Goal: Information Seeking & Learning: Learn about a topic

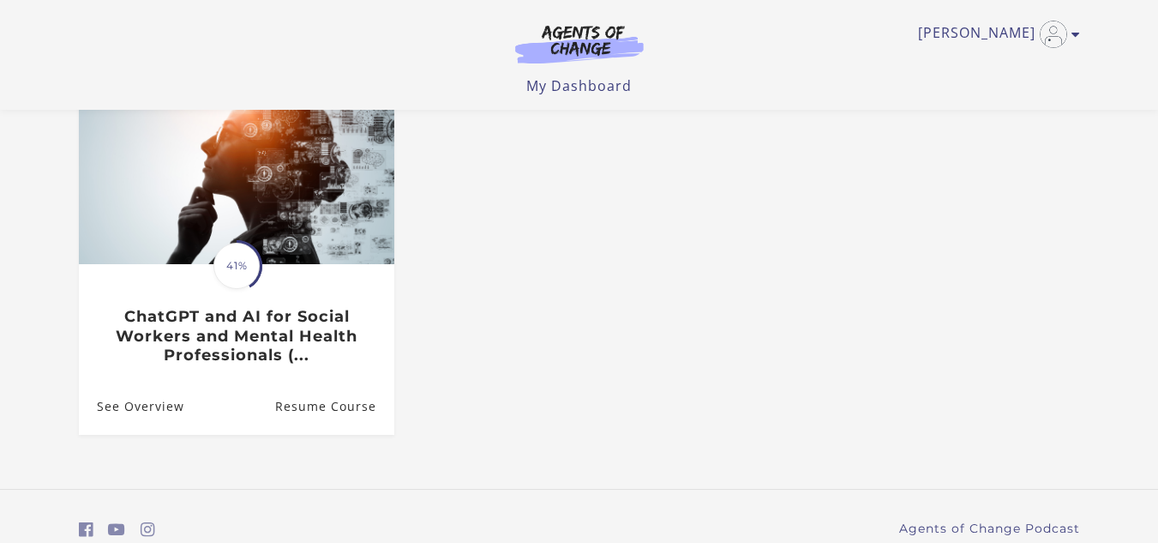
scroll to position [247, 0]
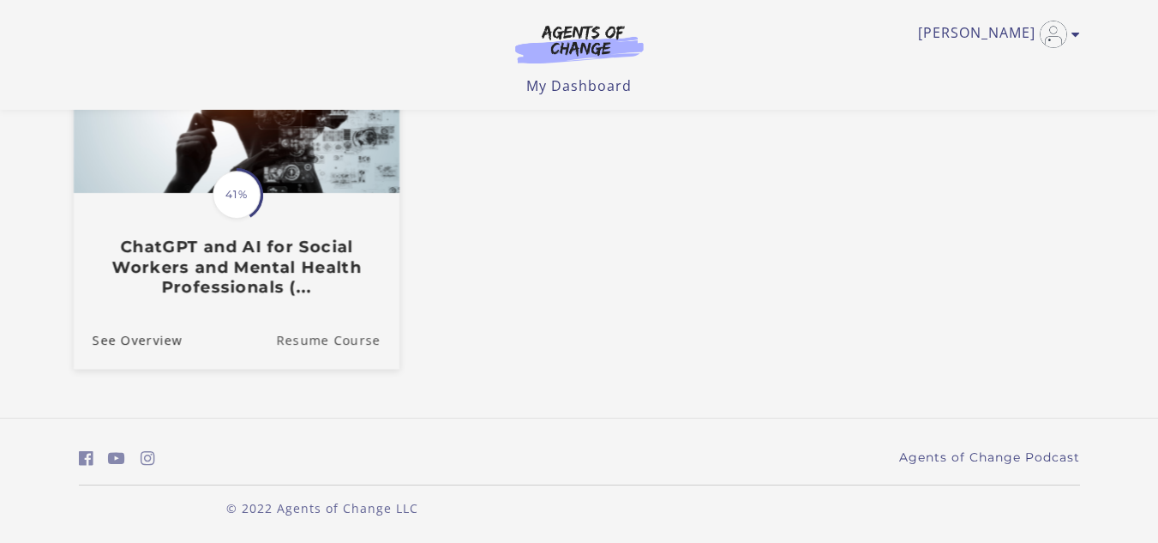
click at [332, 341] on link "Resume Course" at bounding box center [337, 338] width 123 height 57
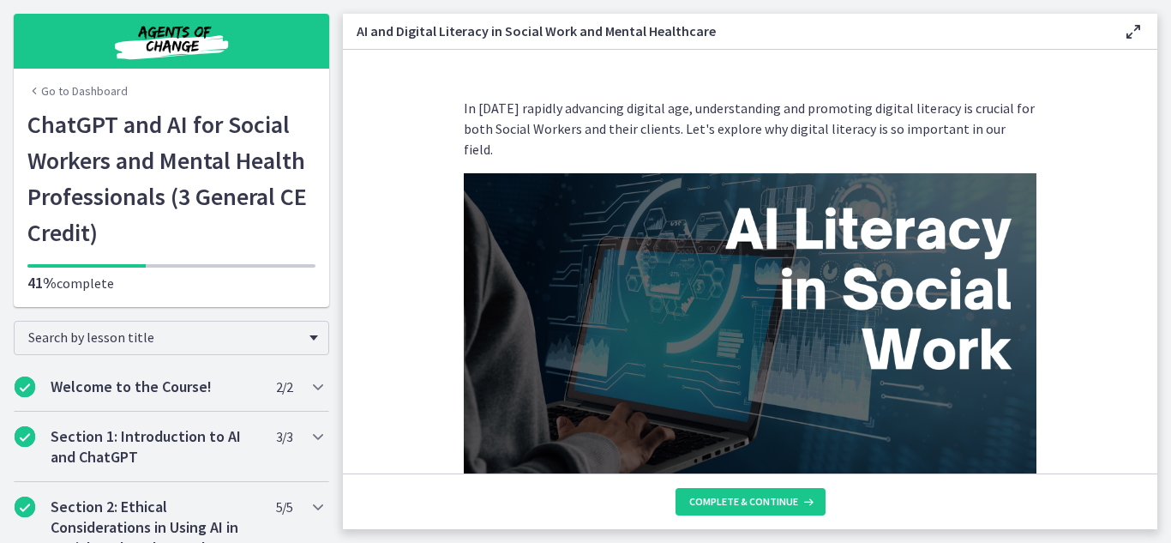
click at [1135, 31] on icon at bounding box center [1133, 31] width 21 height 21
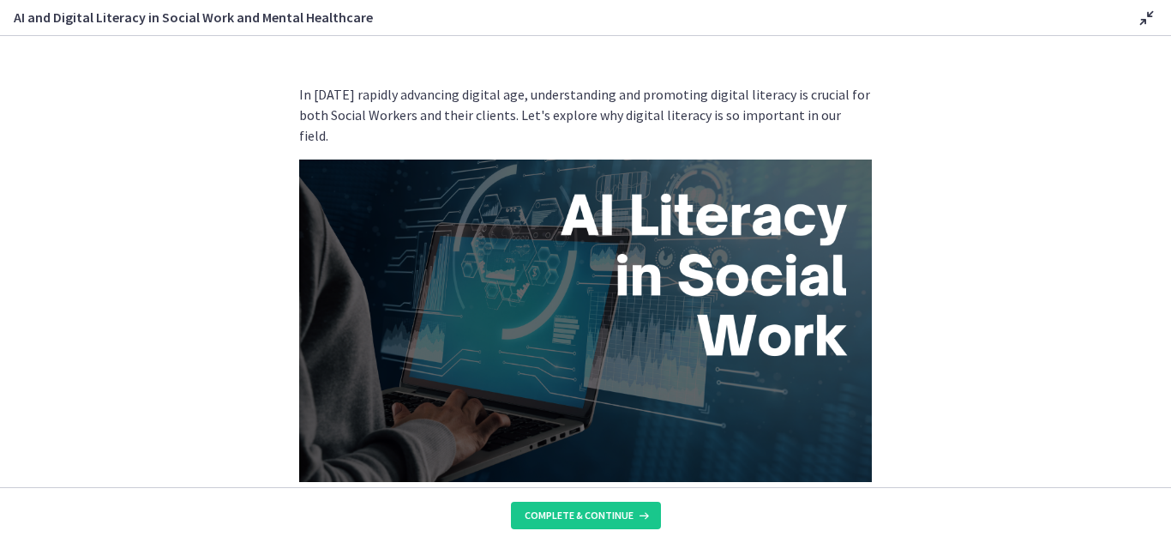
click at [1141, 18] on icon at bounding box center [1147, 18] width 21 height 21
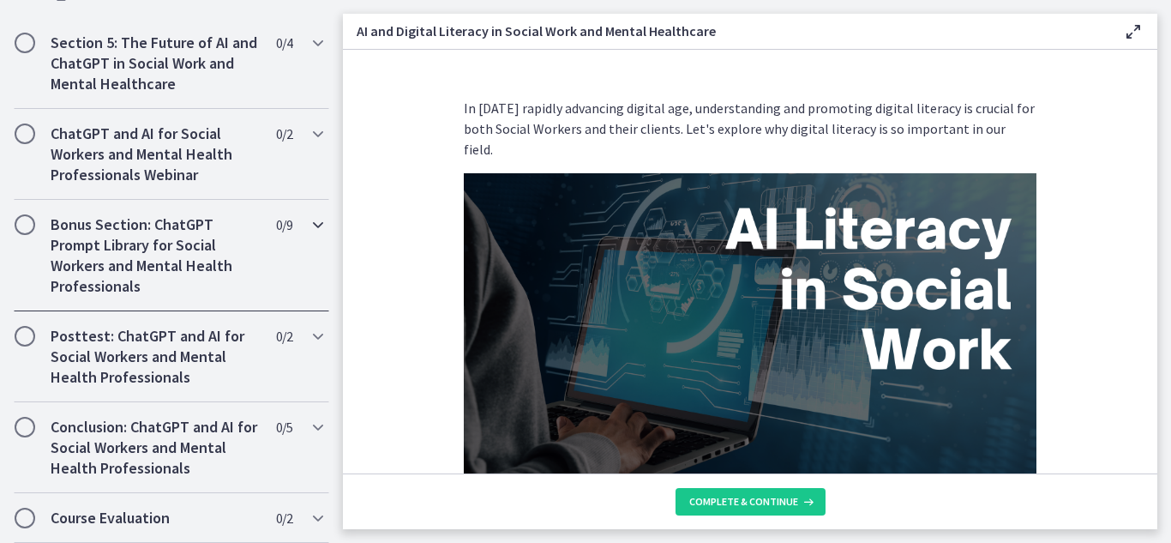
scroll to position [376, 0]
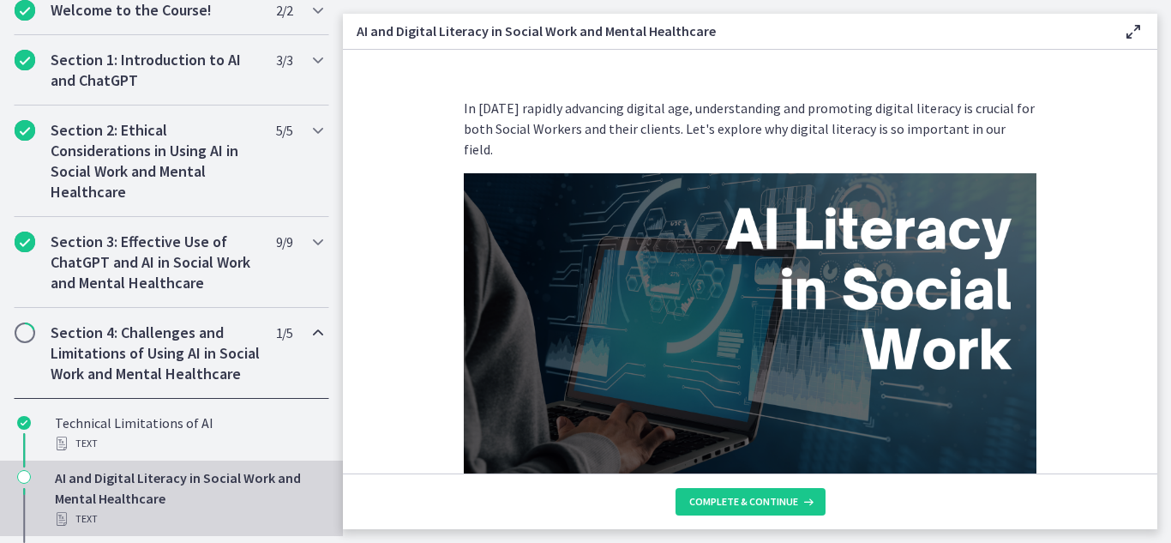
drag, startPoint x: 1136, startPoint y: 22, endPoint x: 1128, endPoint y: 31, distance: 11.5
click at [1137, 23] on icon at bounding box center [1133, 31] width 21 height 21
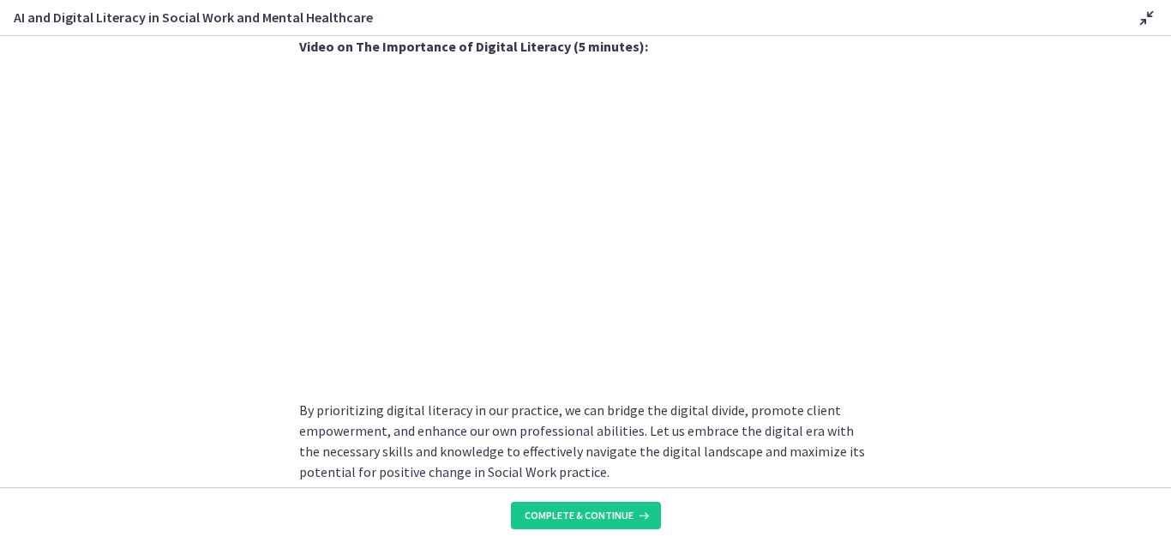
scroll to position [1516, 0]
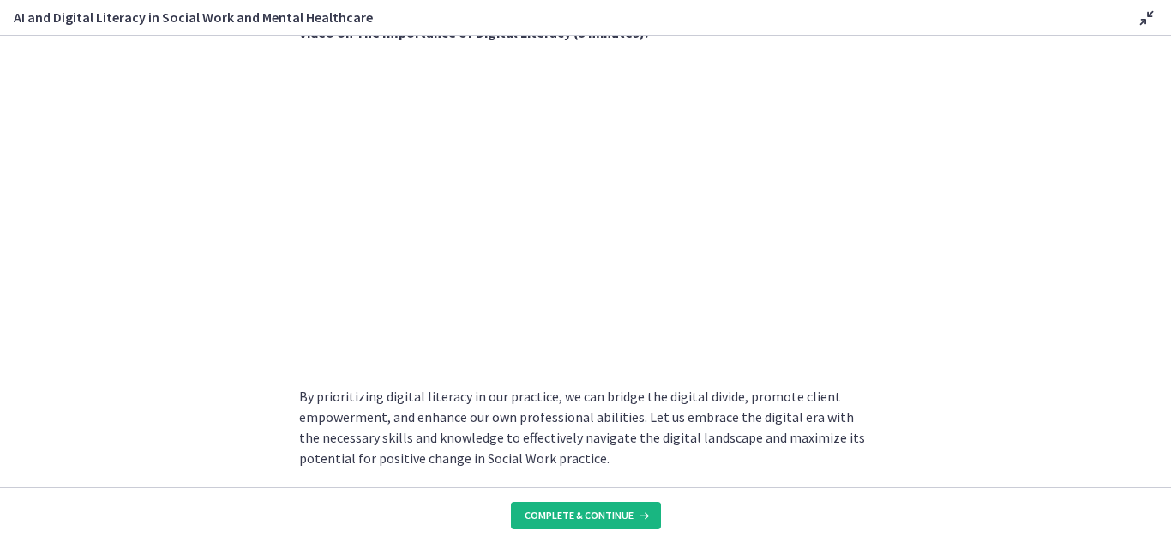
click at [575, 508] on button "Complete & continue" at bounding box center [586, 515] width 150 height 27
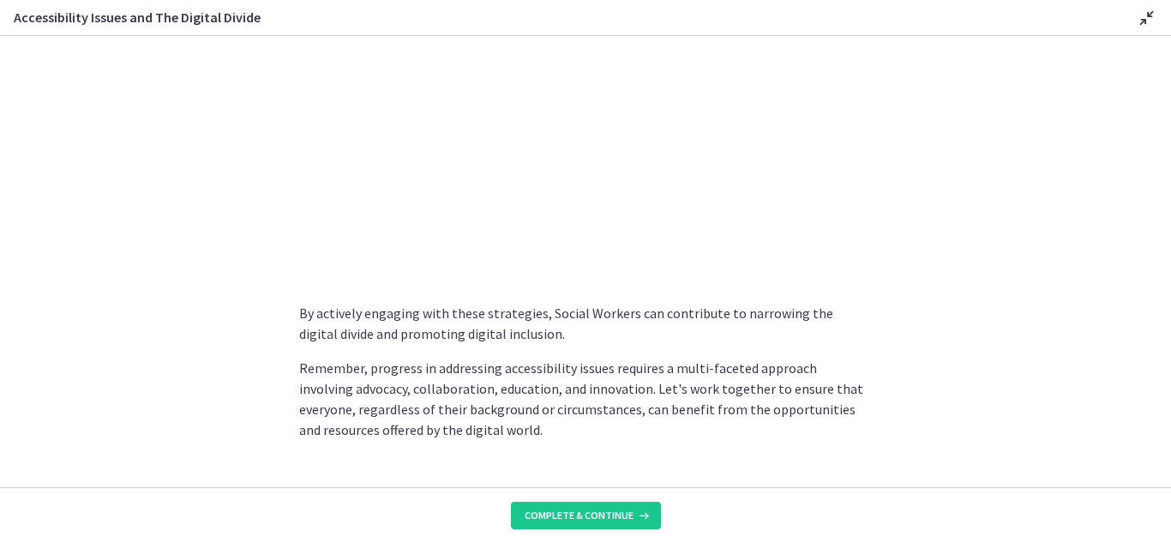
scroll to position [1523, 0]
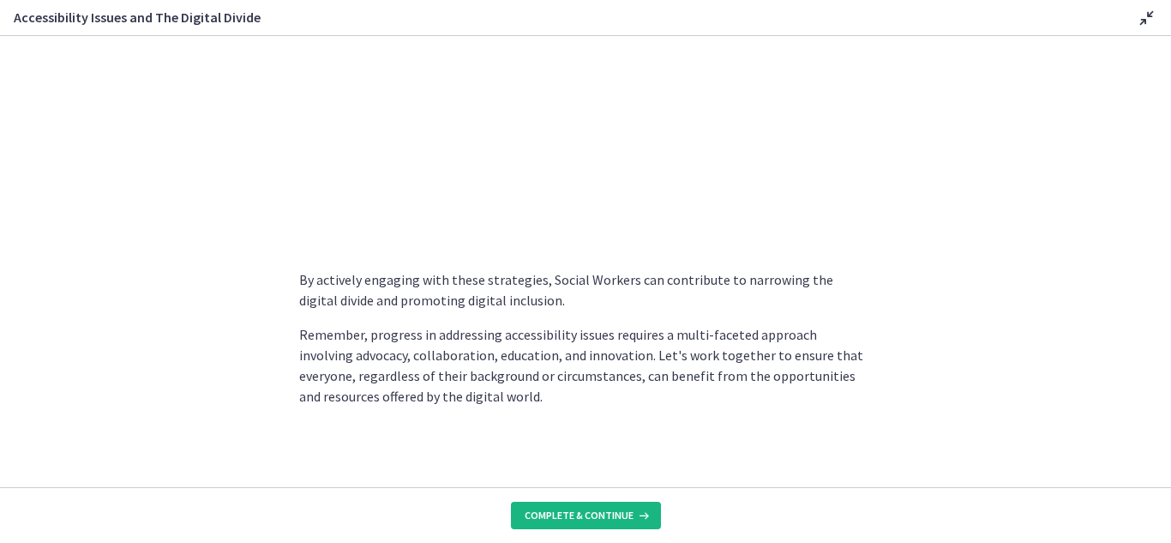
click at [599, 516] on span "Complete & continue" at bounding box center [579, 515] width 109 height 14
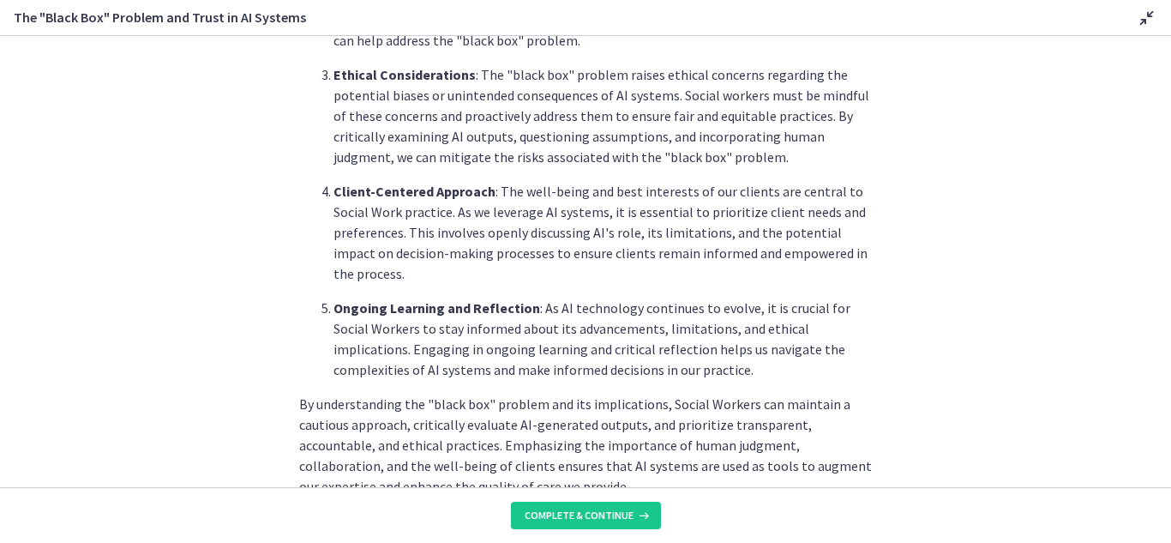
scroll to position [857, 0]
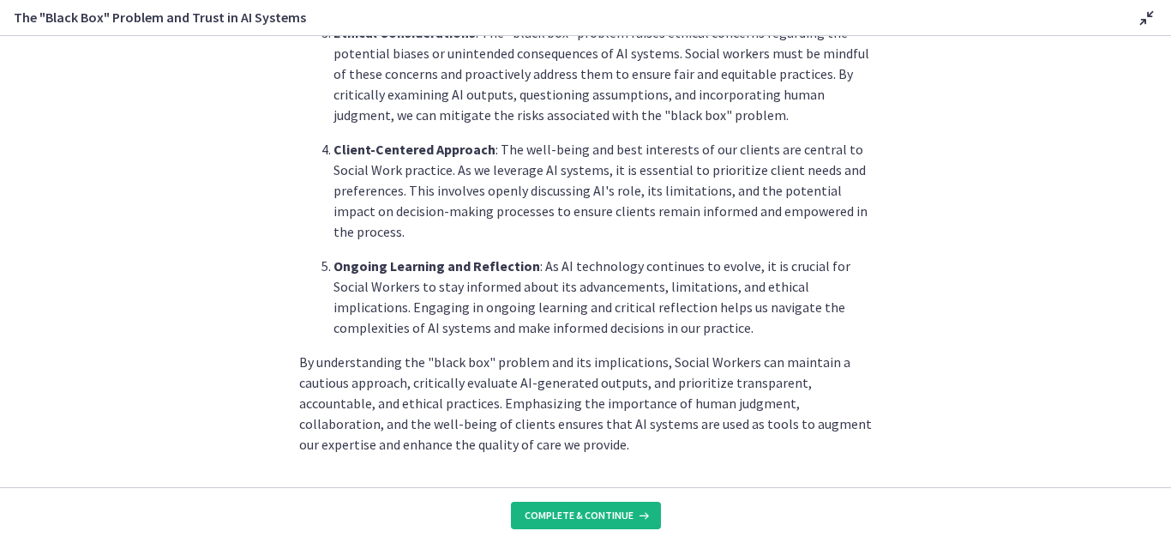
click at [599, 519] on span "Complete & continue" at bounding box center [579, 515] width 109 height 14
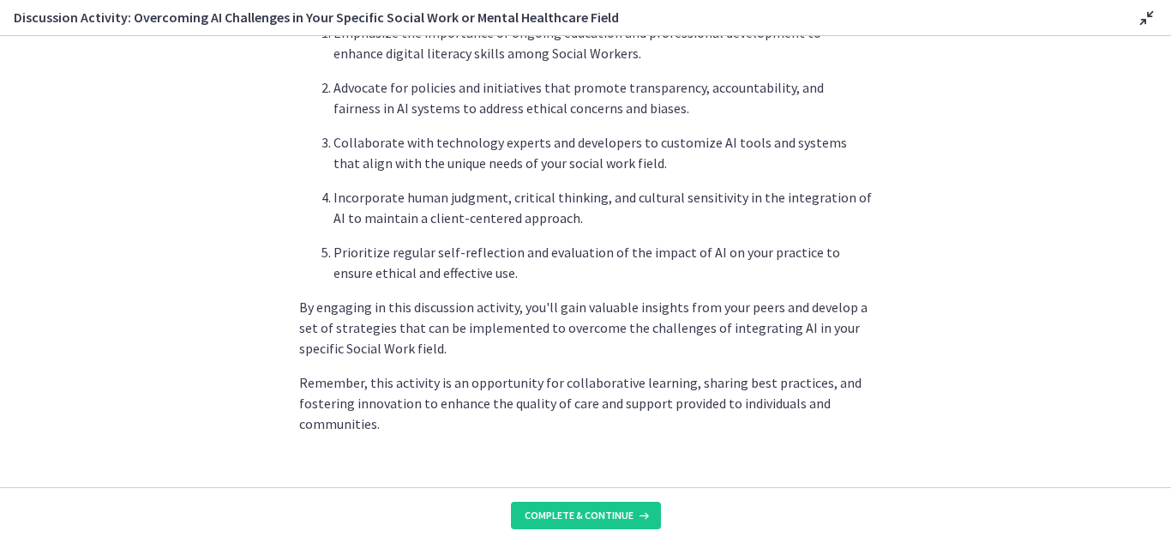
scroll to position [1113, 0]
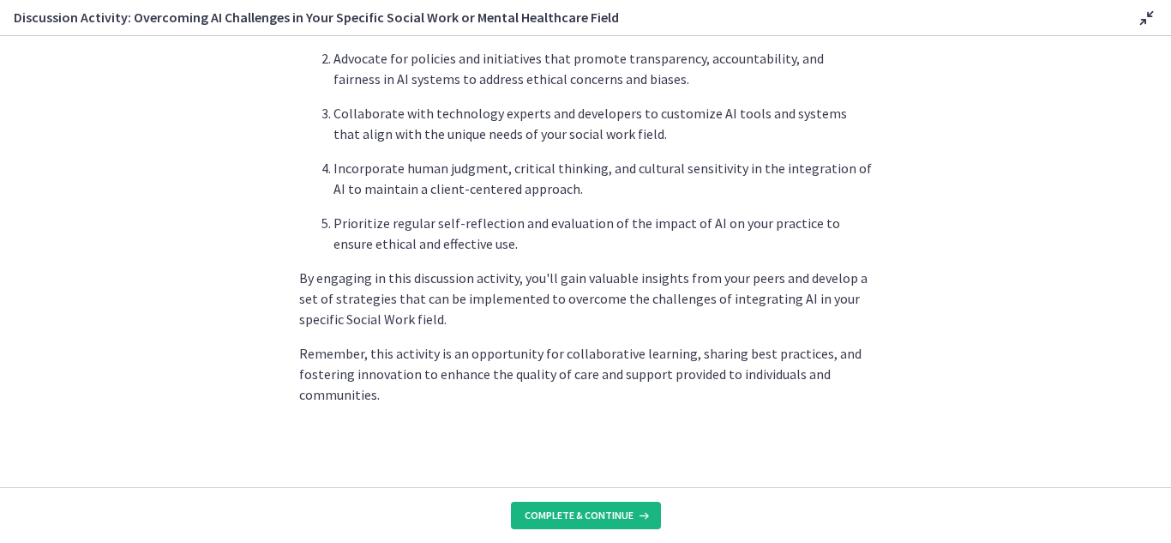
click at [589, 510] on span "Complete & continue" at bounding box center [579, 515] width 109 height 14
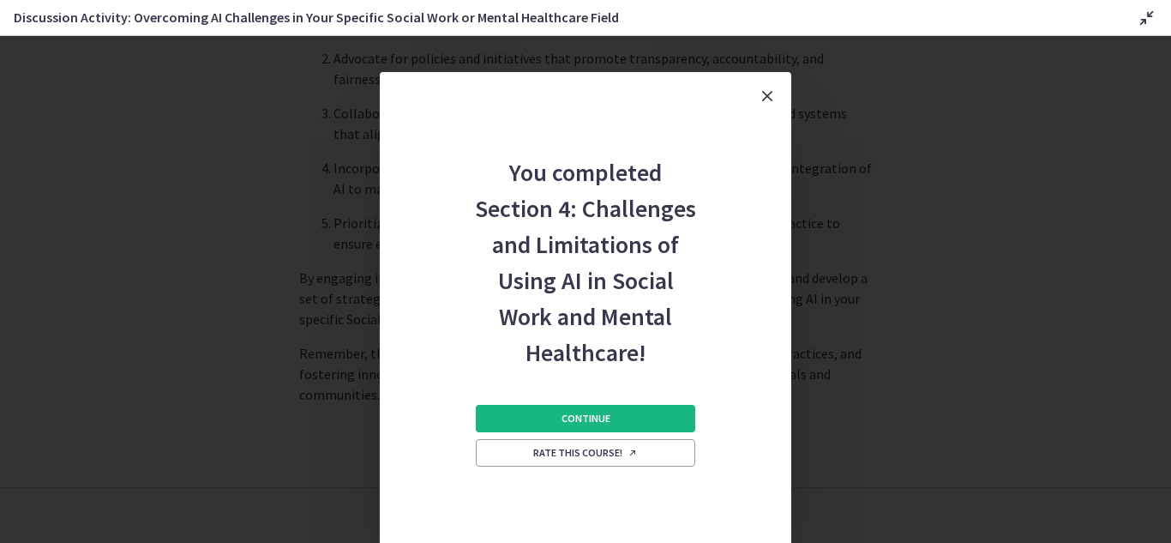
click at [591, 419] on span "Continue" at bounding box center [586, 419] width 49 height 14
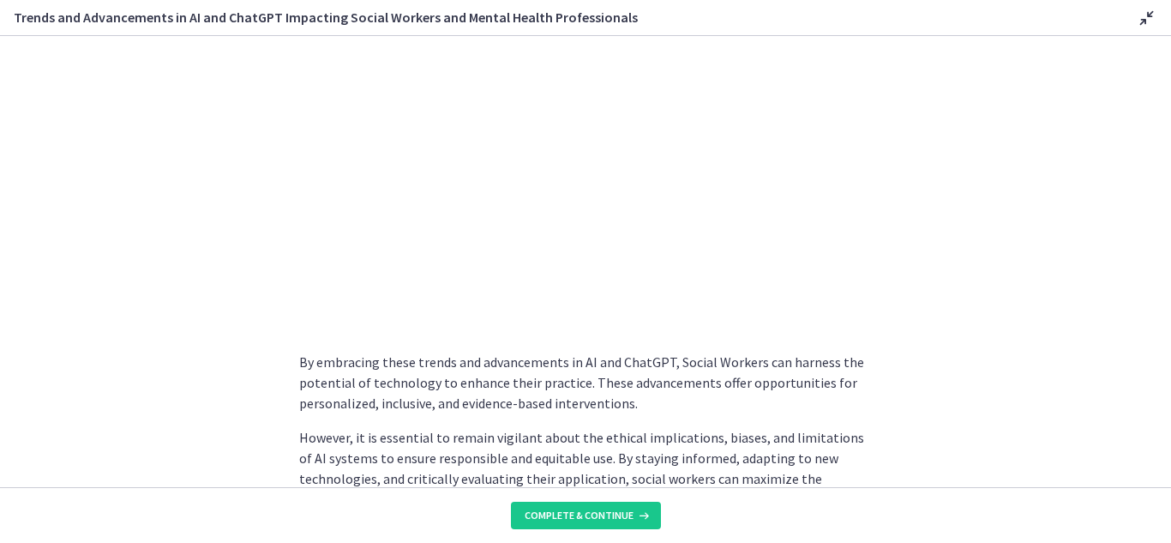
scroll to position [1447, 0]
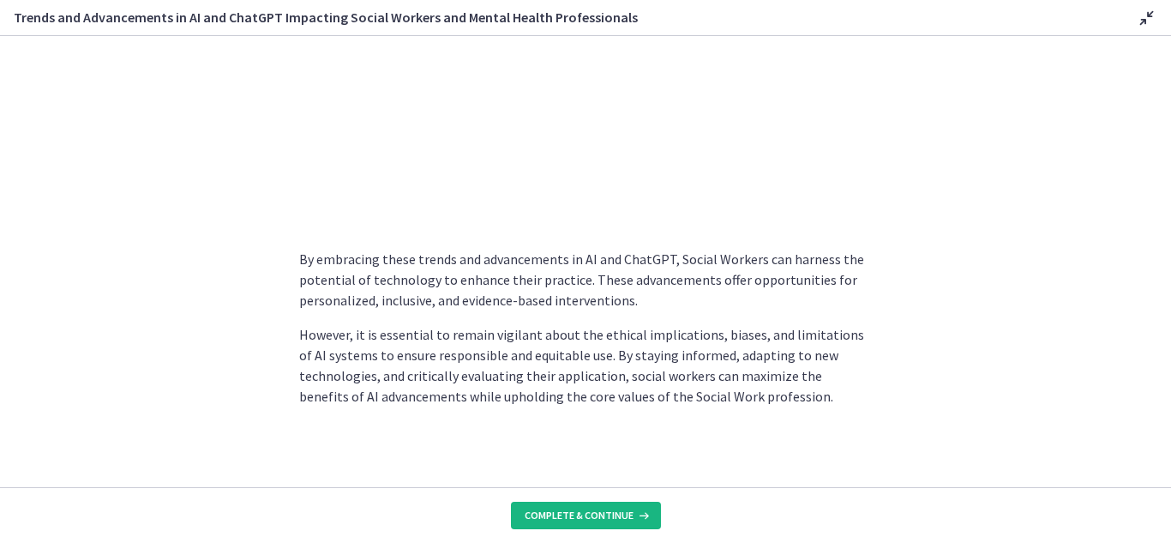
click at [564, 508] on span "Complete & continue" at bounding box center [579, 515] width 109 height 14
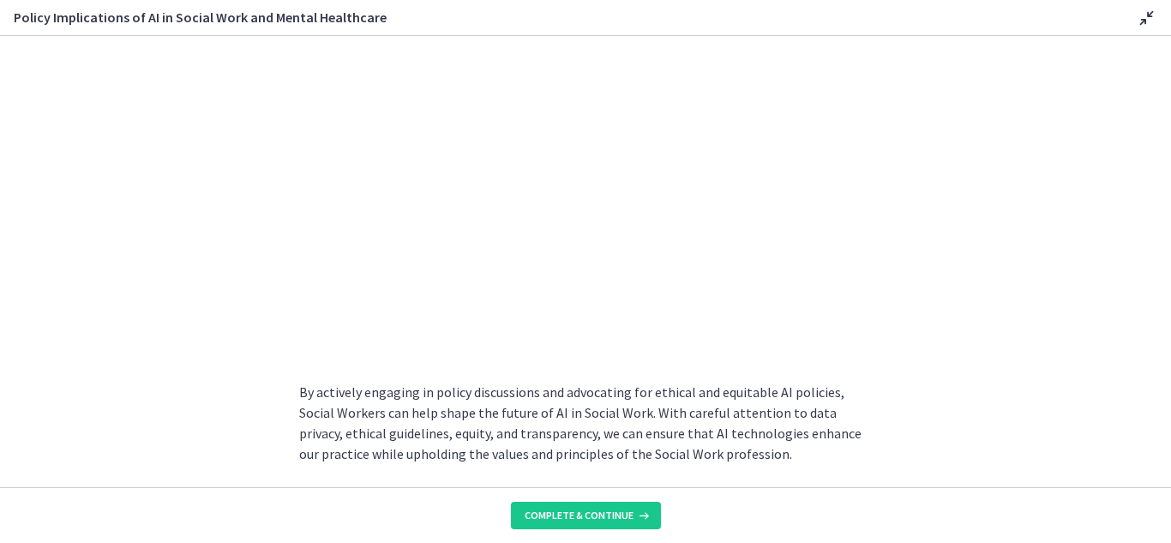
scroll to position [1578, 0]
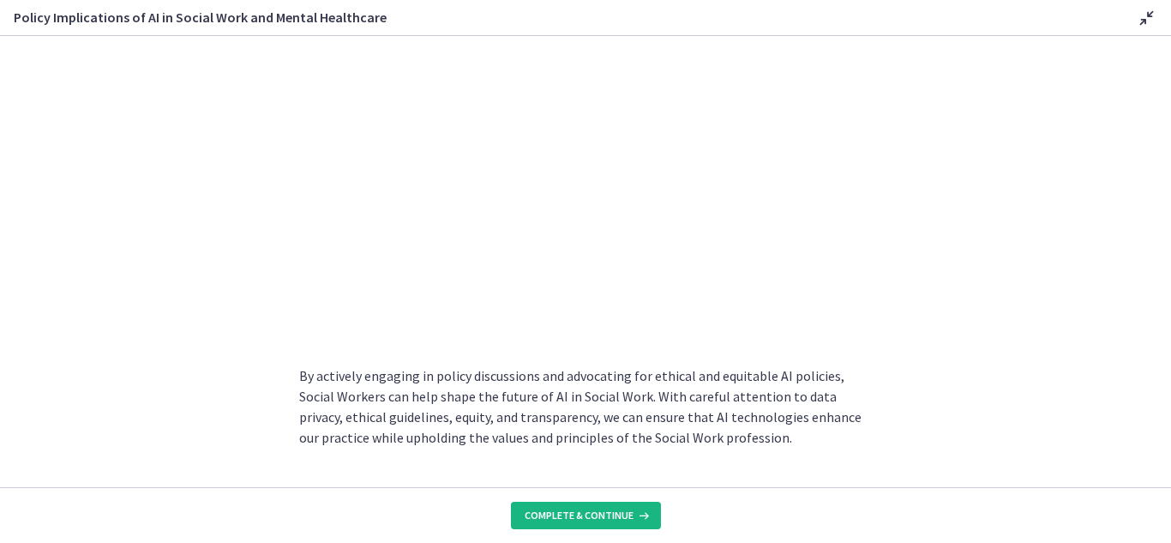
click at [584, 507] on button "Complete & continue" at bounding box center [586, 515] width 150 height 27
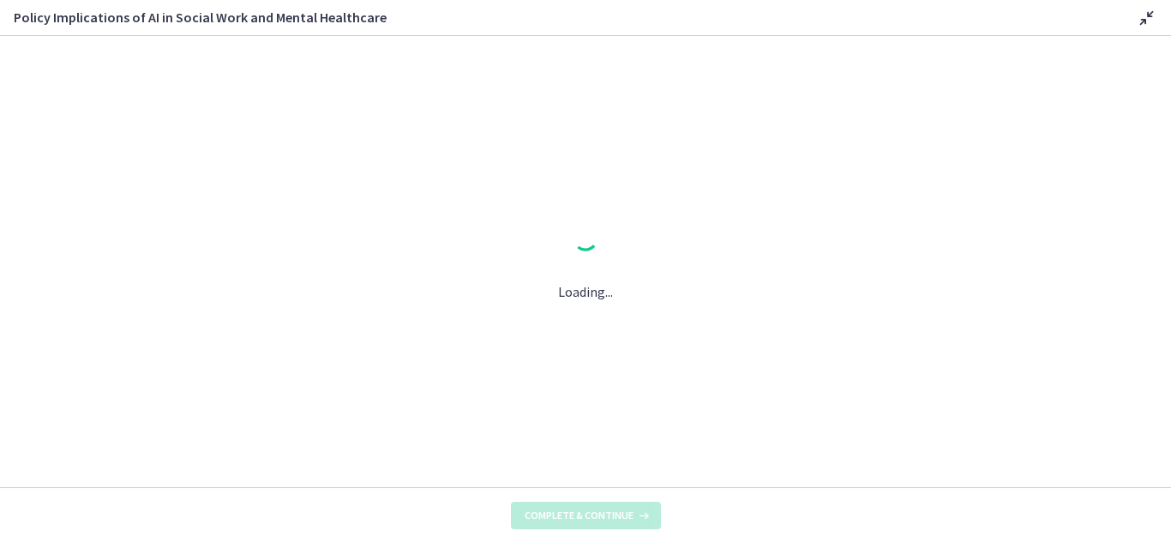
scroll to position [0, 0]
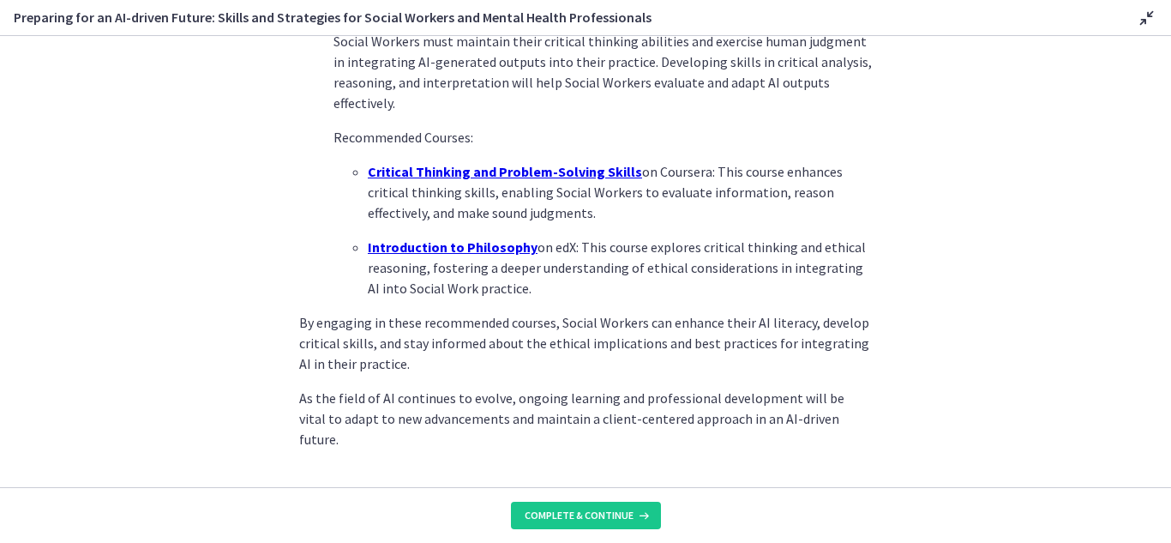
scroll to position [1277, 0]
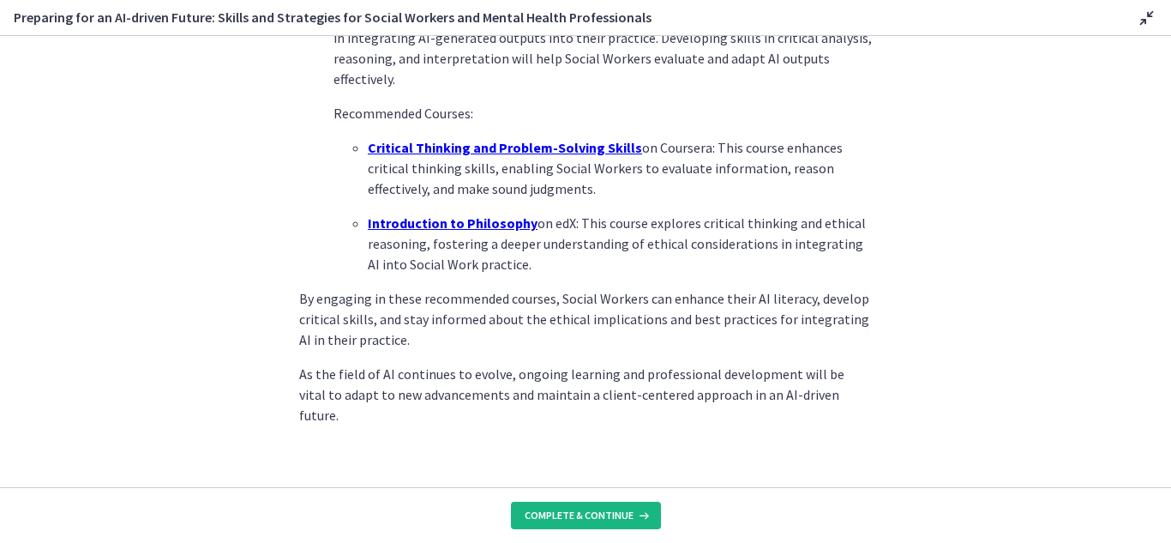
click at [597, 522] on button "Complete & continue" at bounding box center [586, 515] width 150 height 27
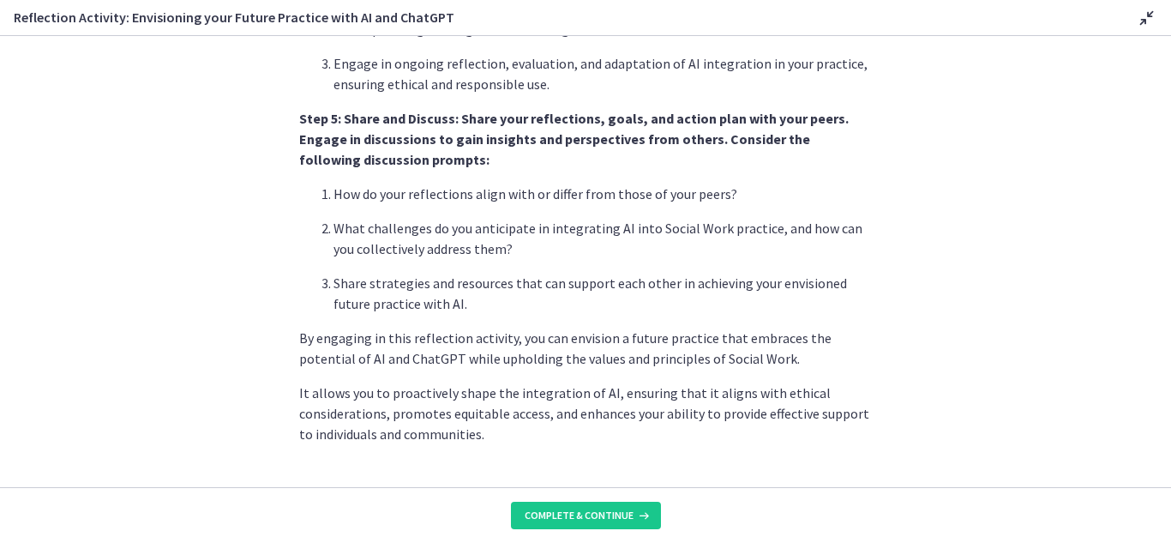
scroll to position [1511, 0]
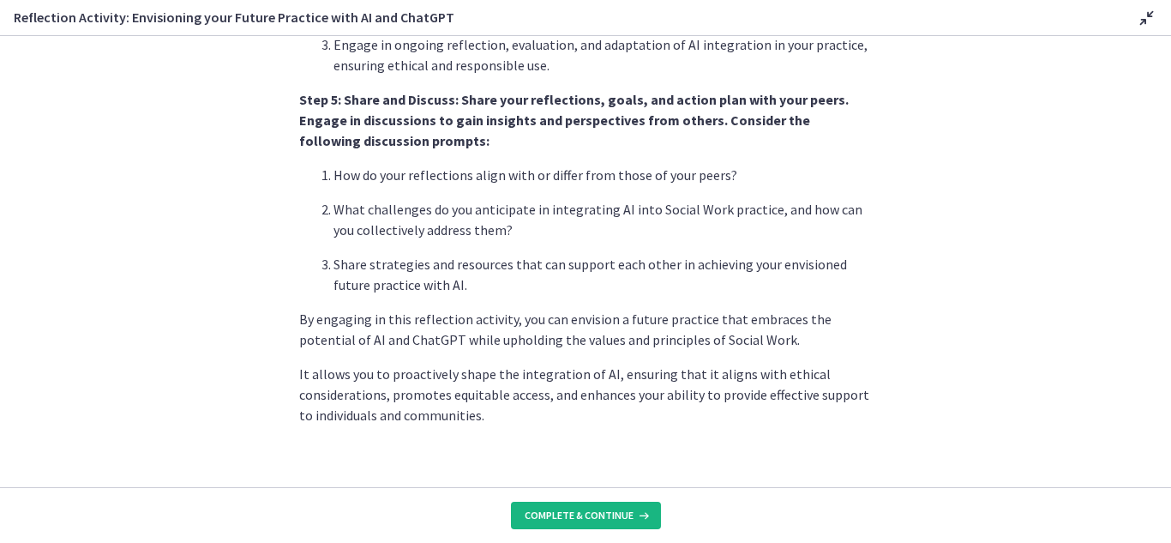
click at [597, 514] on span "Complete & continue" at bounding box center [579, 515] width 109 height 14
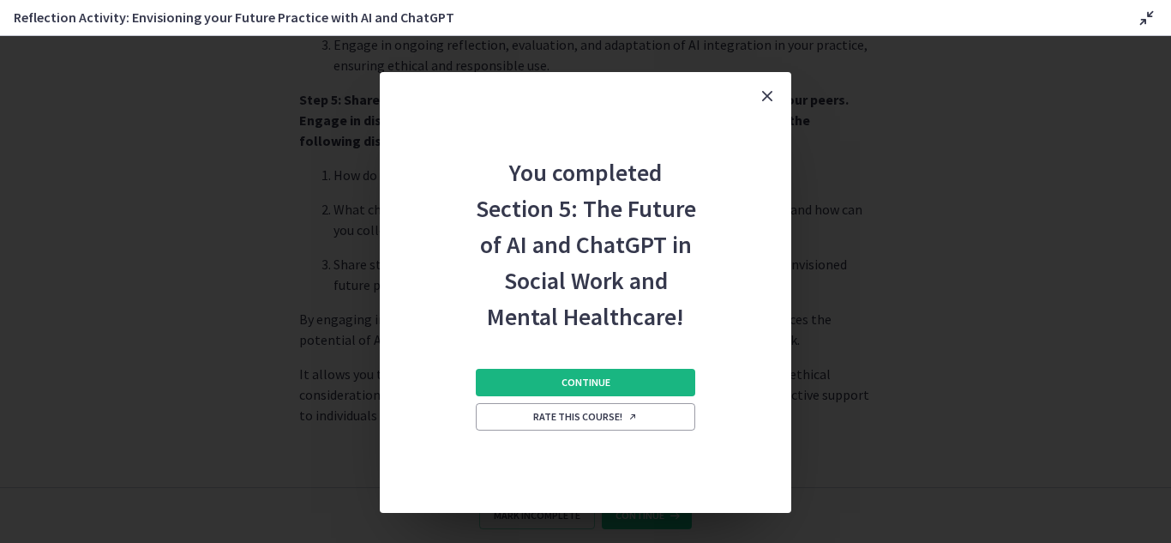
click at [587, 383] on span "Continue" at bounding box center [586, 383] width 49 height 14
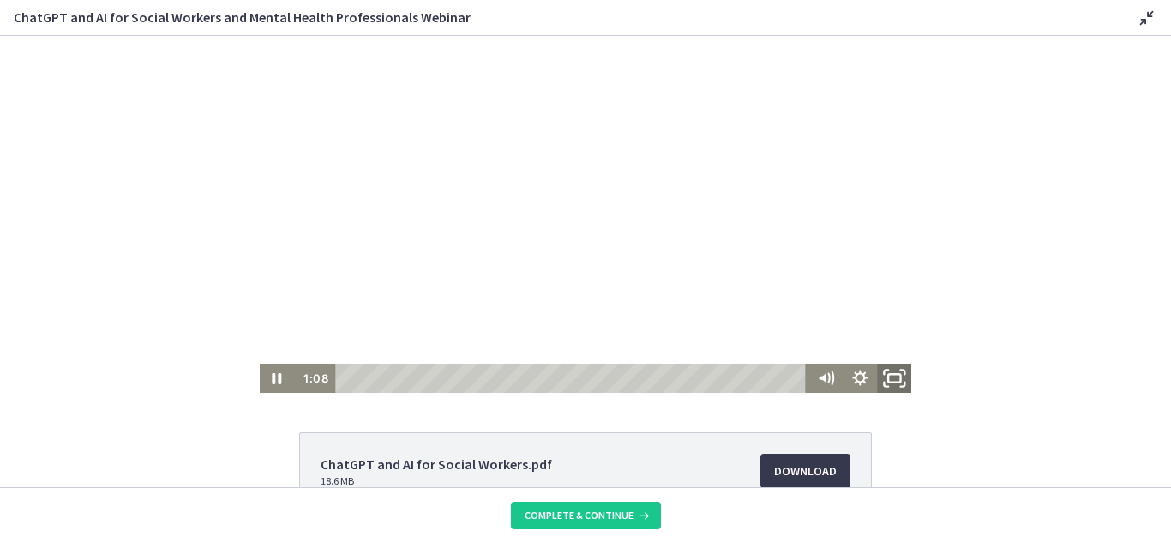
click at [890, 377] on icon "Fullscreen" at bounding box center [894, 378] width 41 height 35
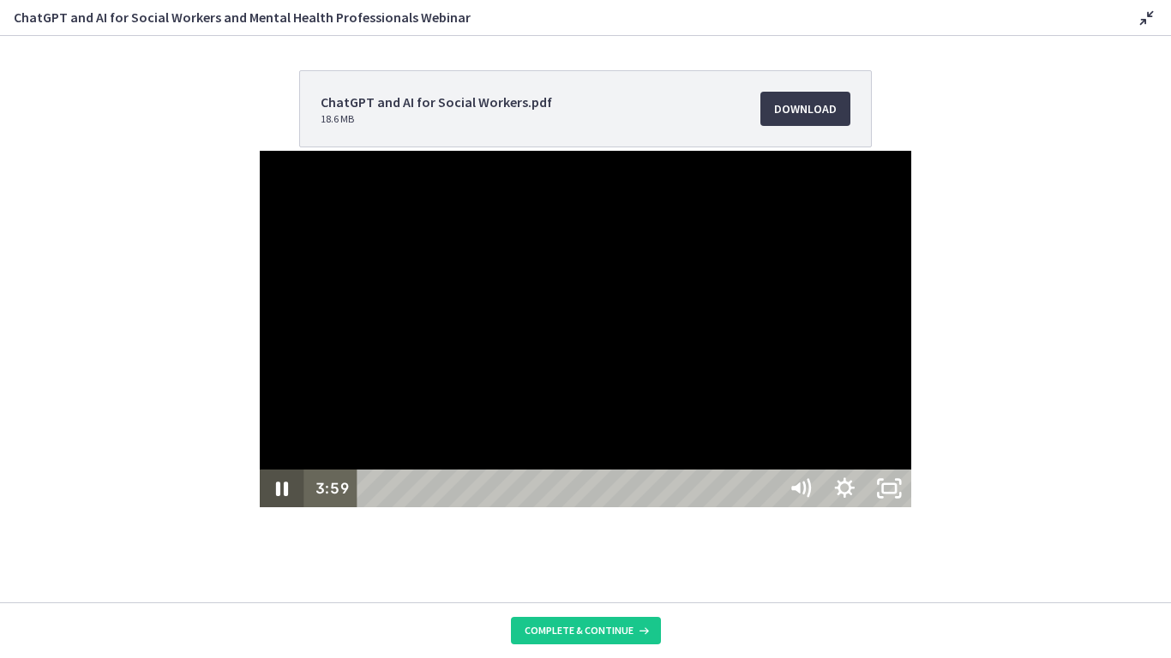
click at [260, 508] on icon "Pause" at bounding box center [282, 489] width 45 height 38
